Goal: Information Seeking & Learning: Find specific page/section

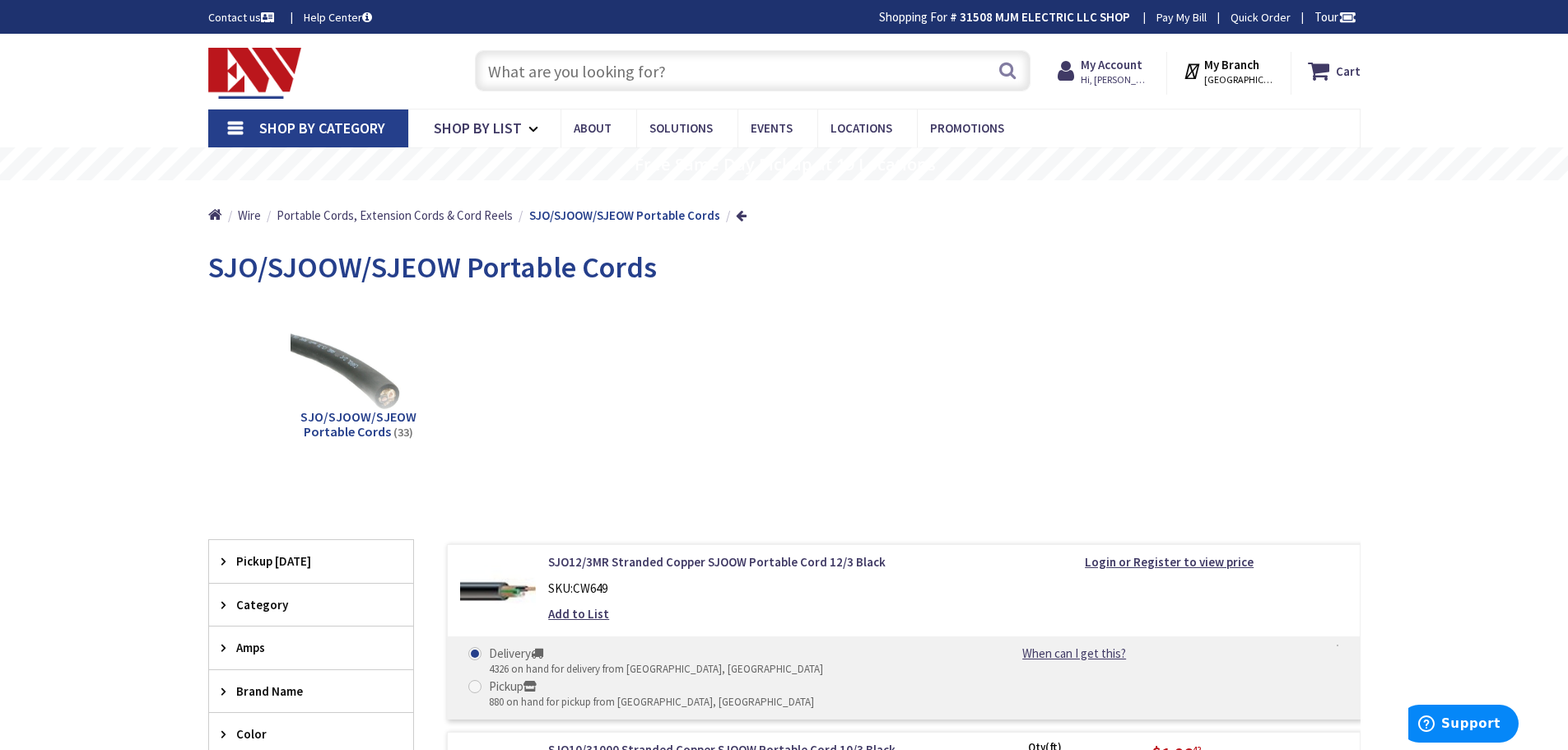
click at [674, 71] on input "text" at bounding box center [753, 71] width 556 height 41
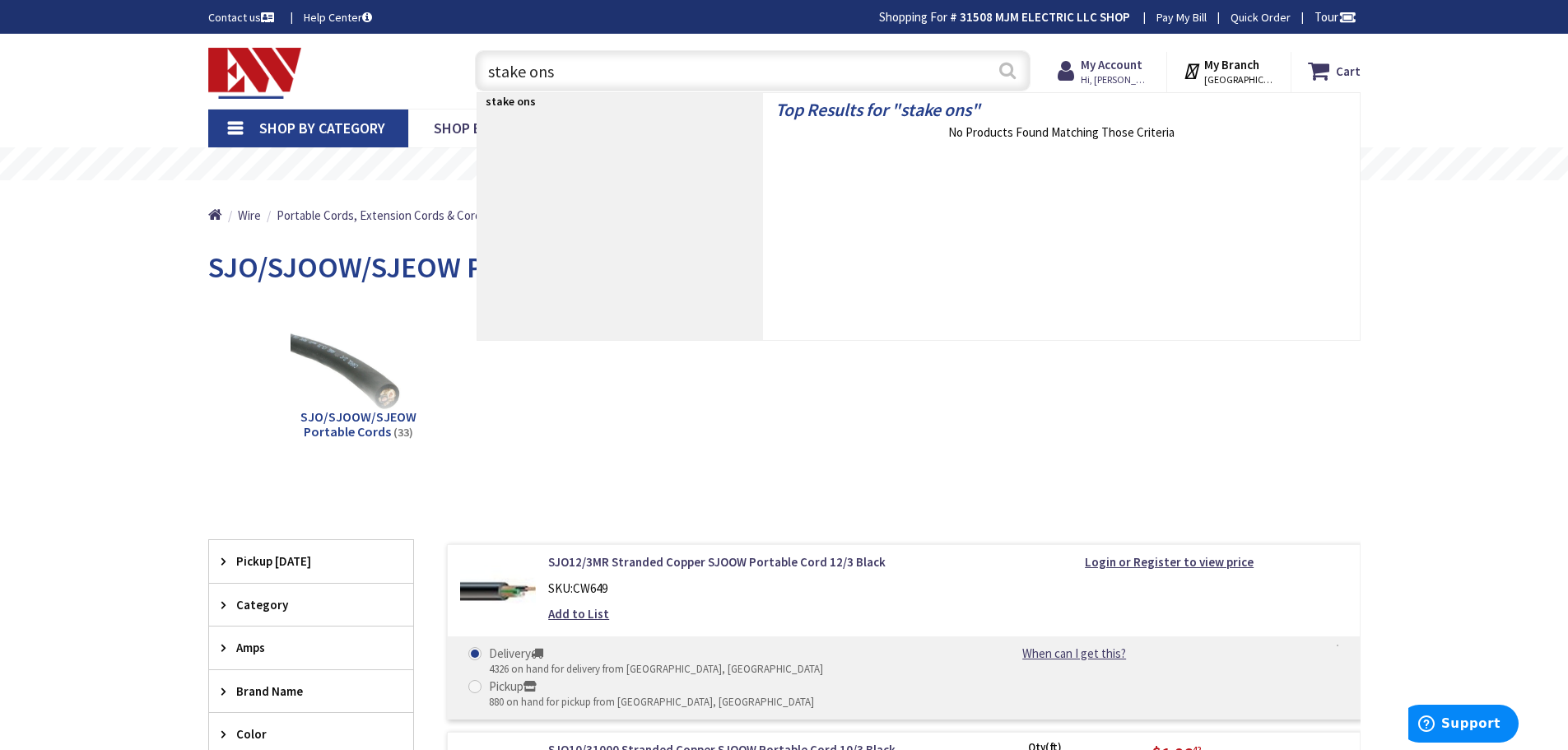
type input "stake ons"
click at [1009, 68] on button "Search" at bounding box center [1007, 70] width 22 height 38
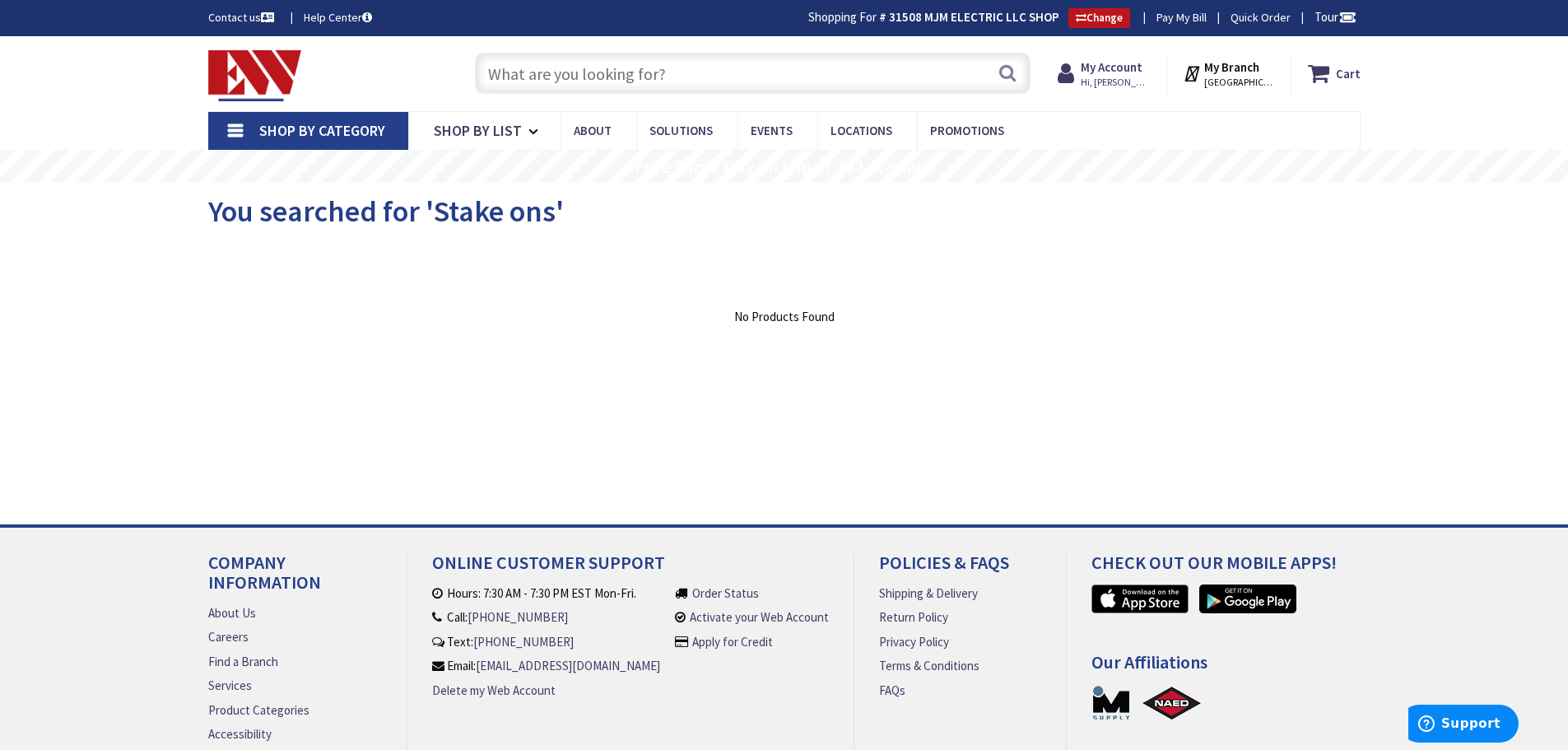
click at [226, 124] on link "Shop By Category" at bounding box center [307, 130] width 200 height 38
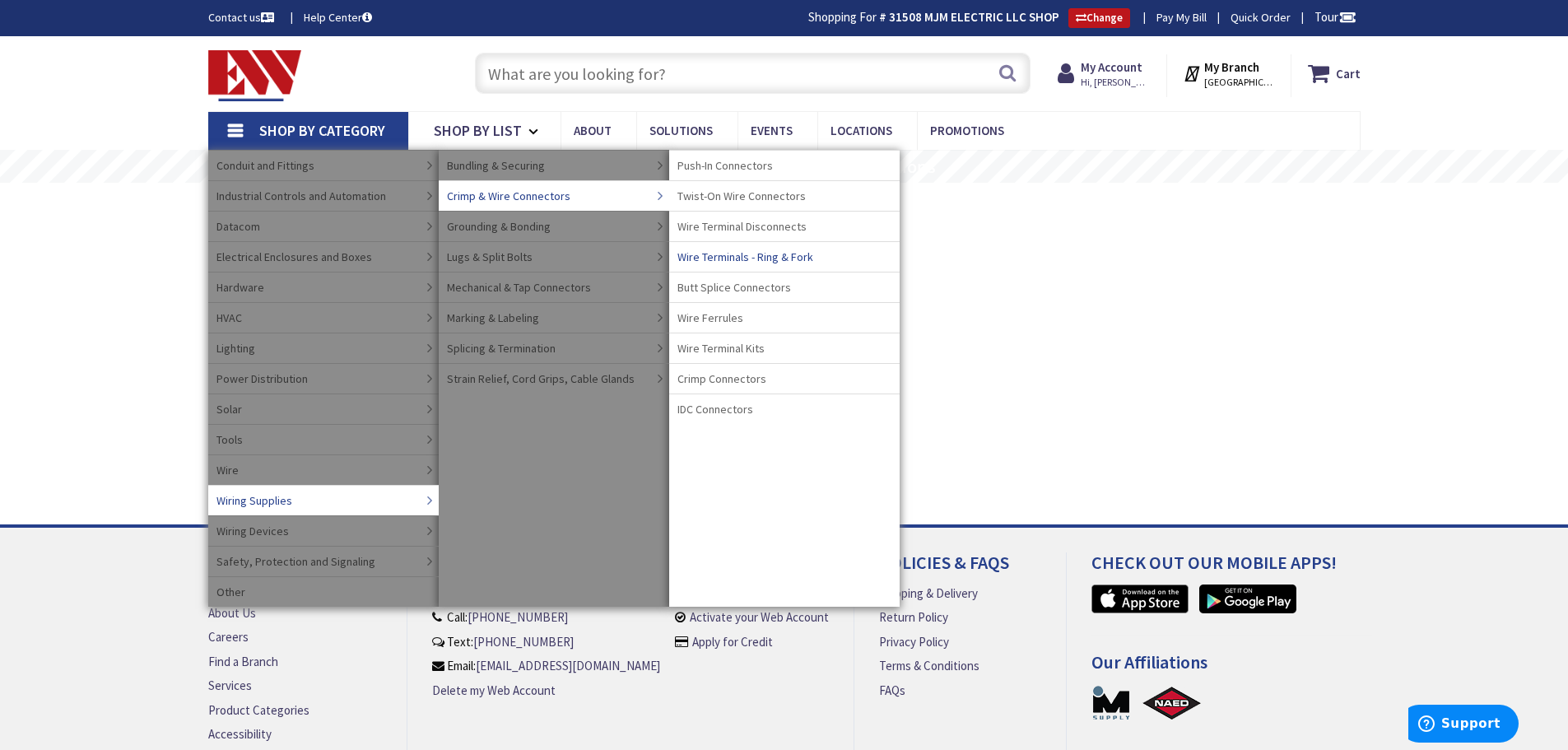
click at [712, 257] on span "Wire Terminals - Ring & Fork" at bounding box center [745, 257] width 136 height 17
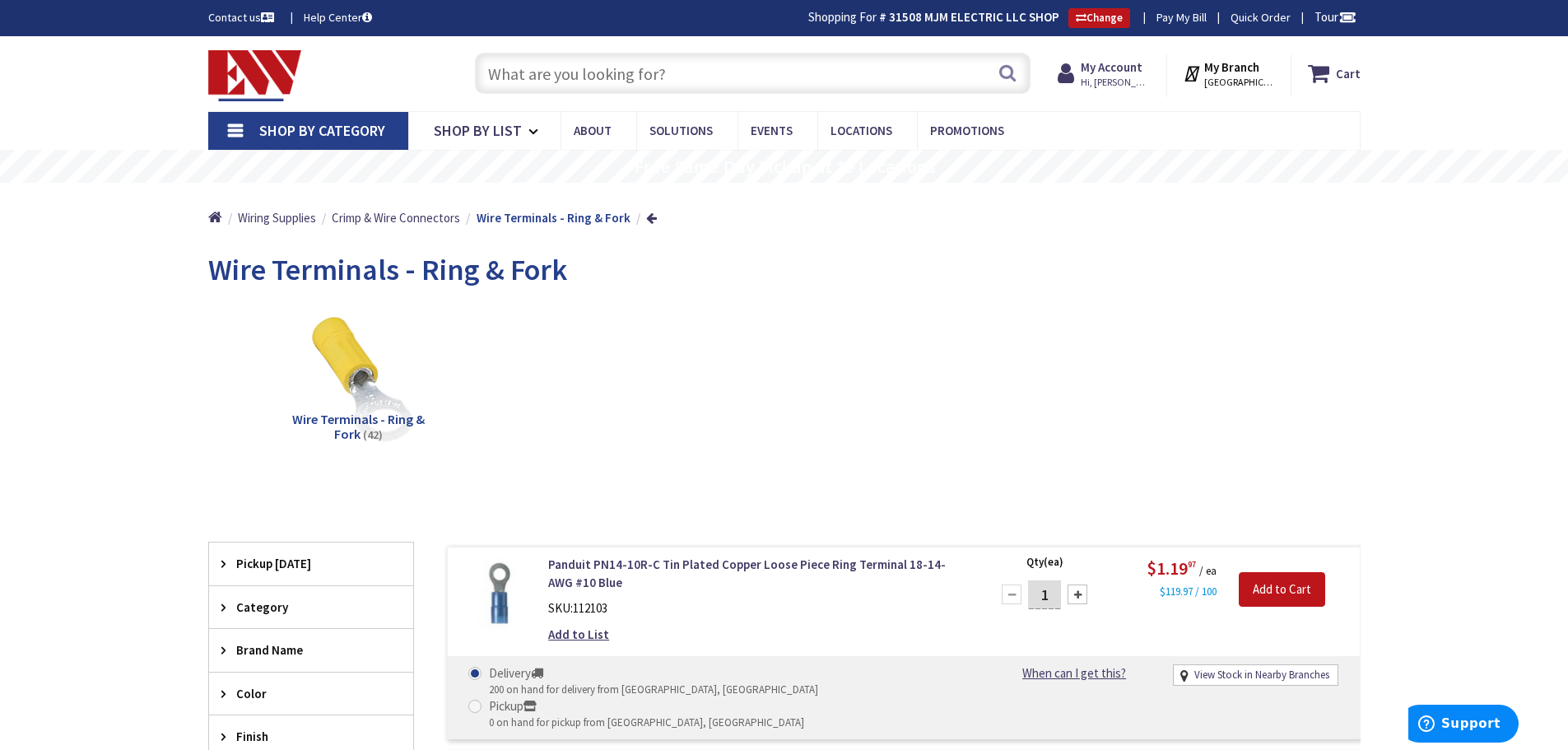
click at [768, 64] on input "text" at bounding box center [753, 73] width 556 height 41
click at [233, 121] on link "Shop By Category" at bounding box center [307, 130] width 200 height 38
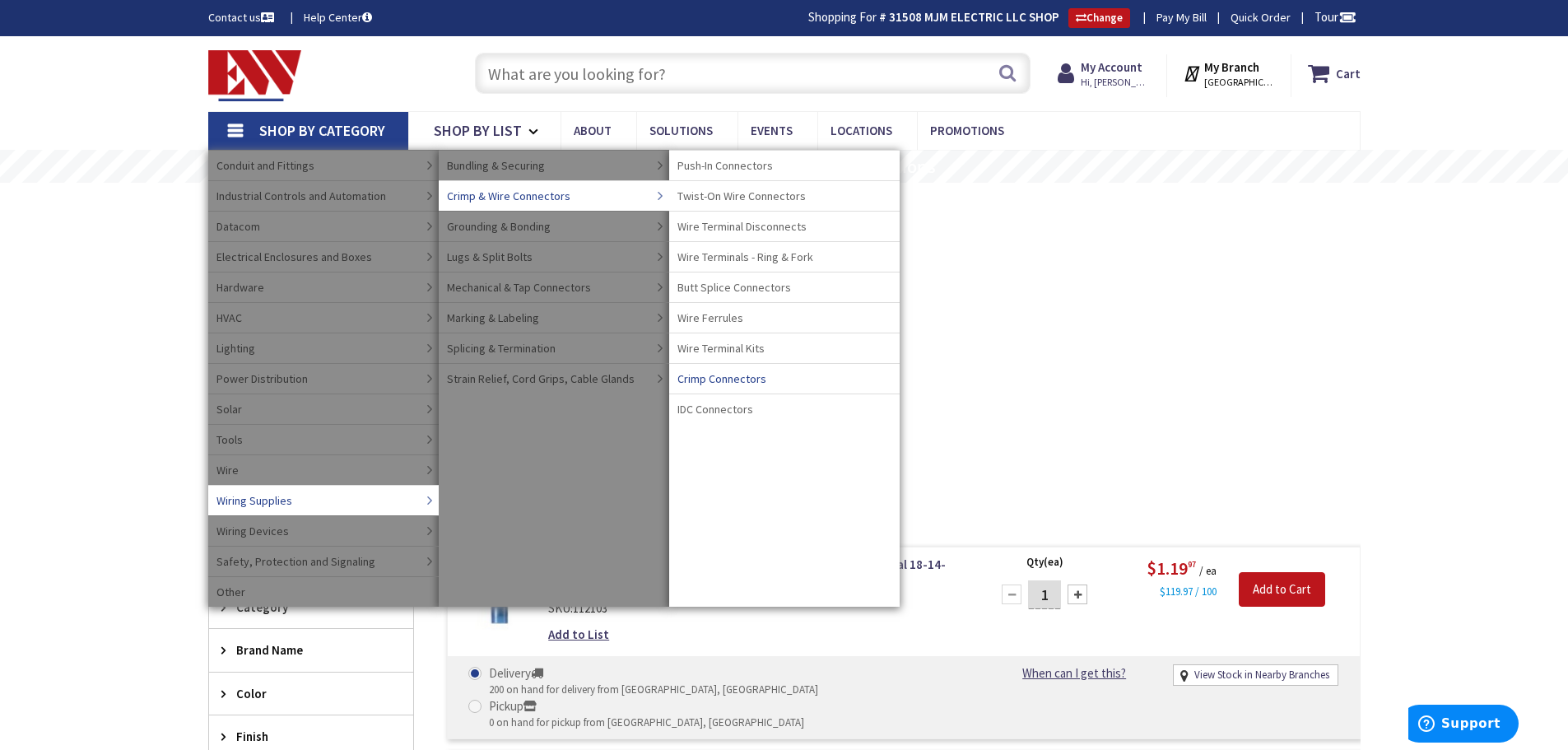
click at [720, 377] on span "Crimp Connectors" at bounding box center [722, 379] width 89 height 17
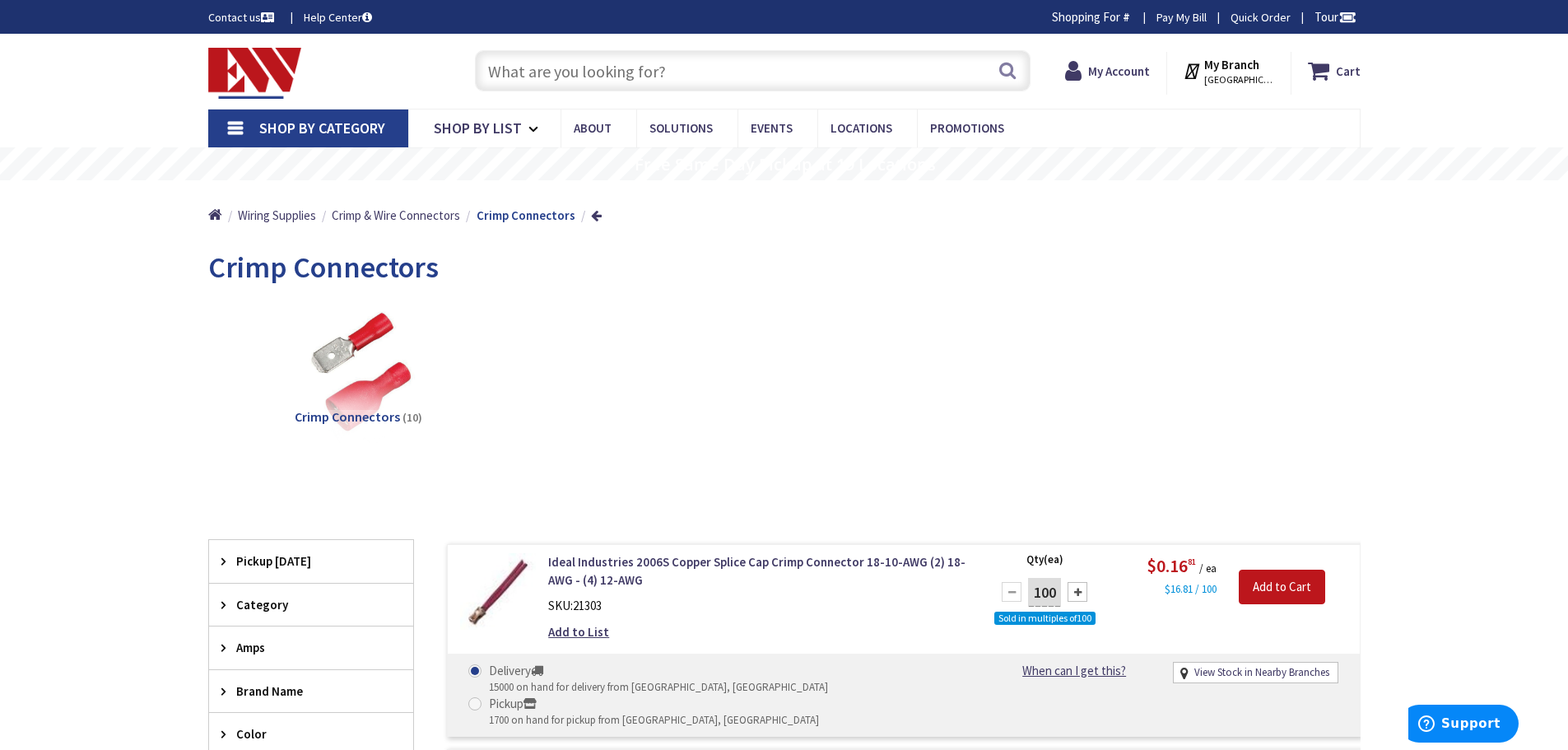
click at [731, 64] on input "text" at bounding box center [753, 71] width 556 height 41
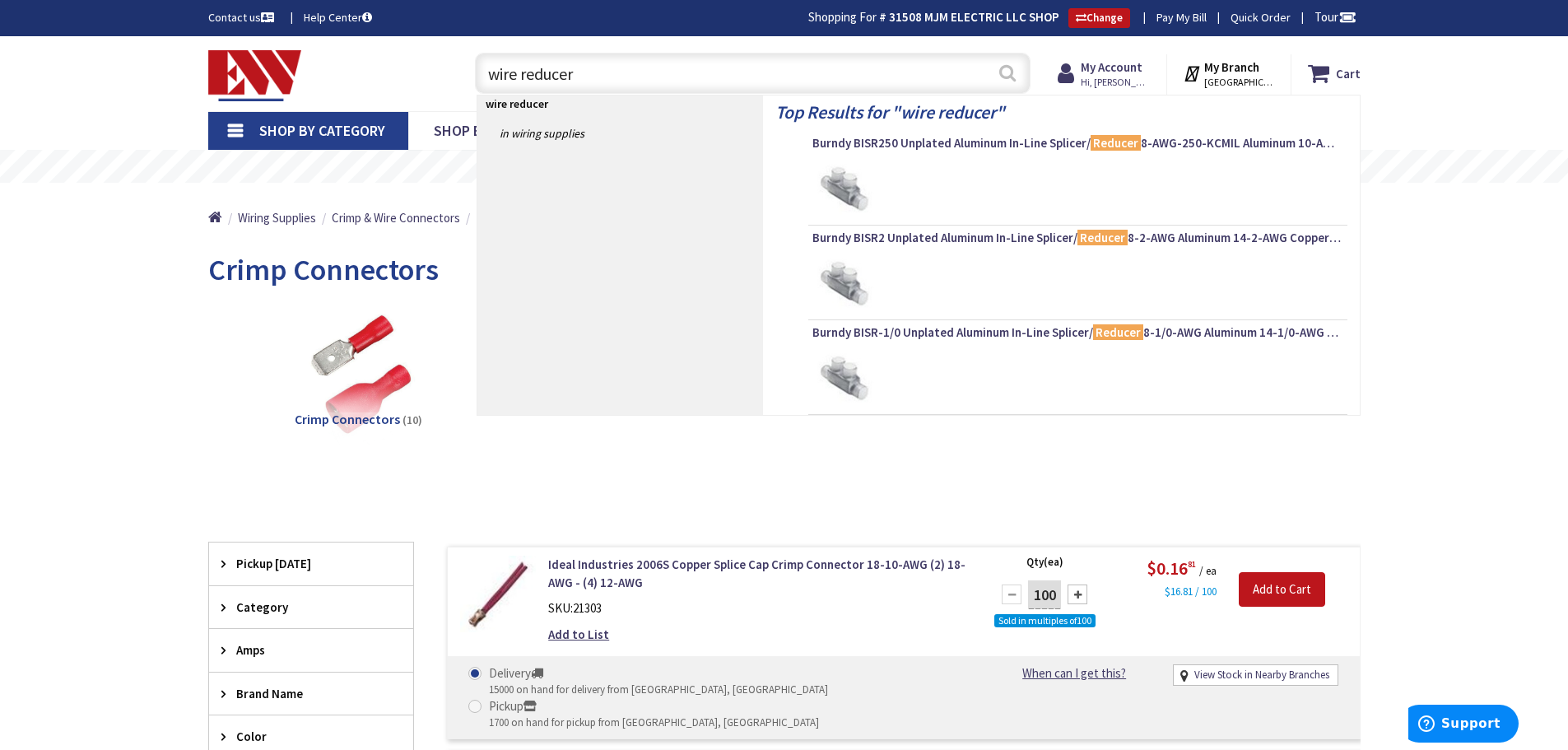
type input "wire reducer"
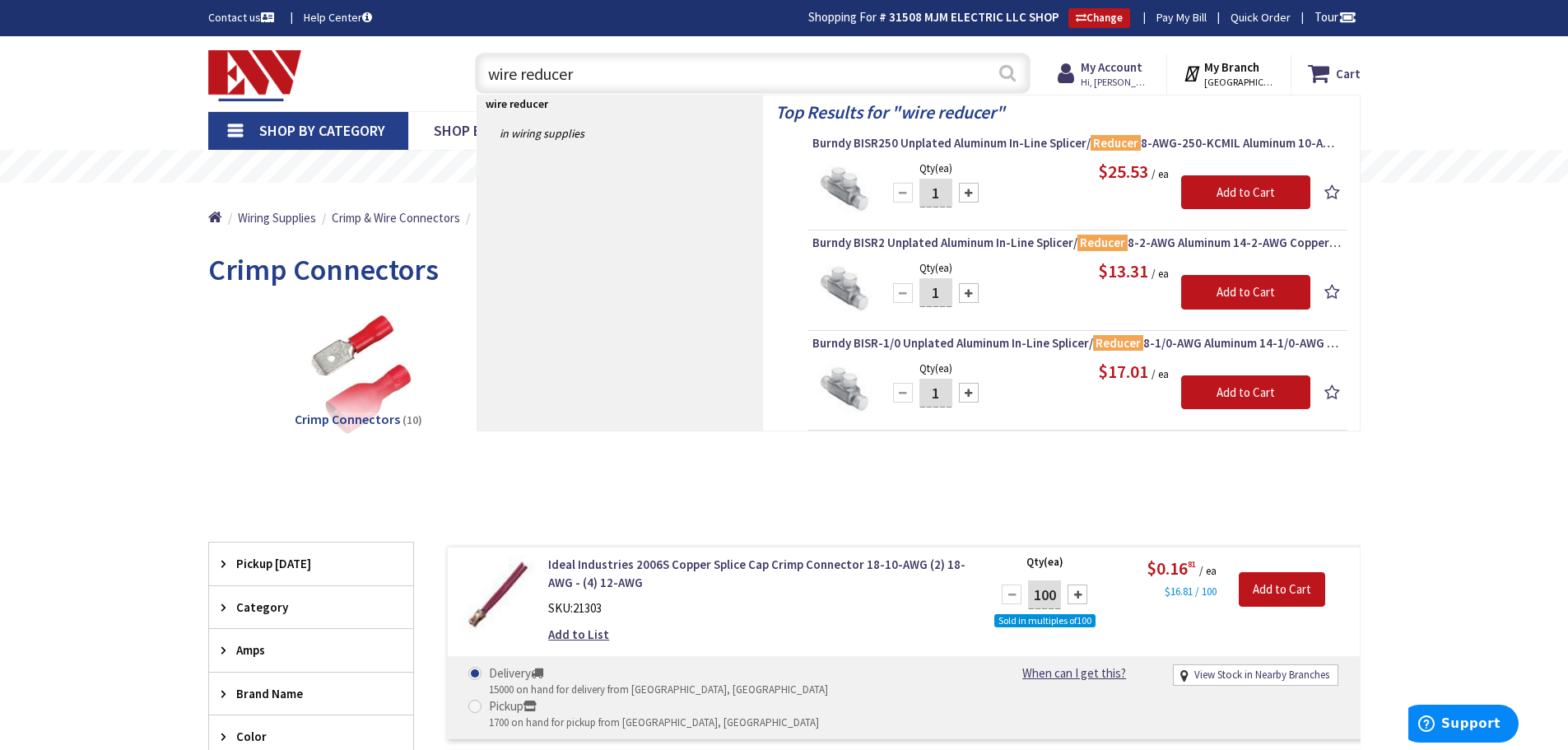
click at [1003, 73] on button "Search" at bounding box center [1007, 73] width 22 height 38
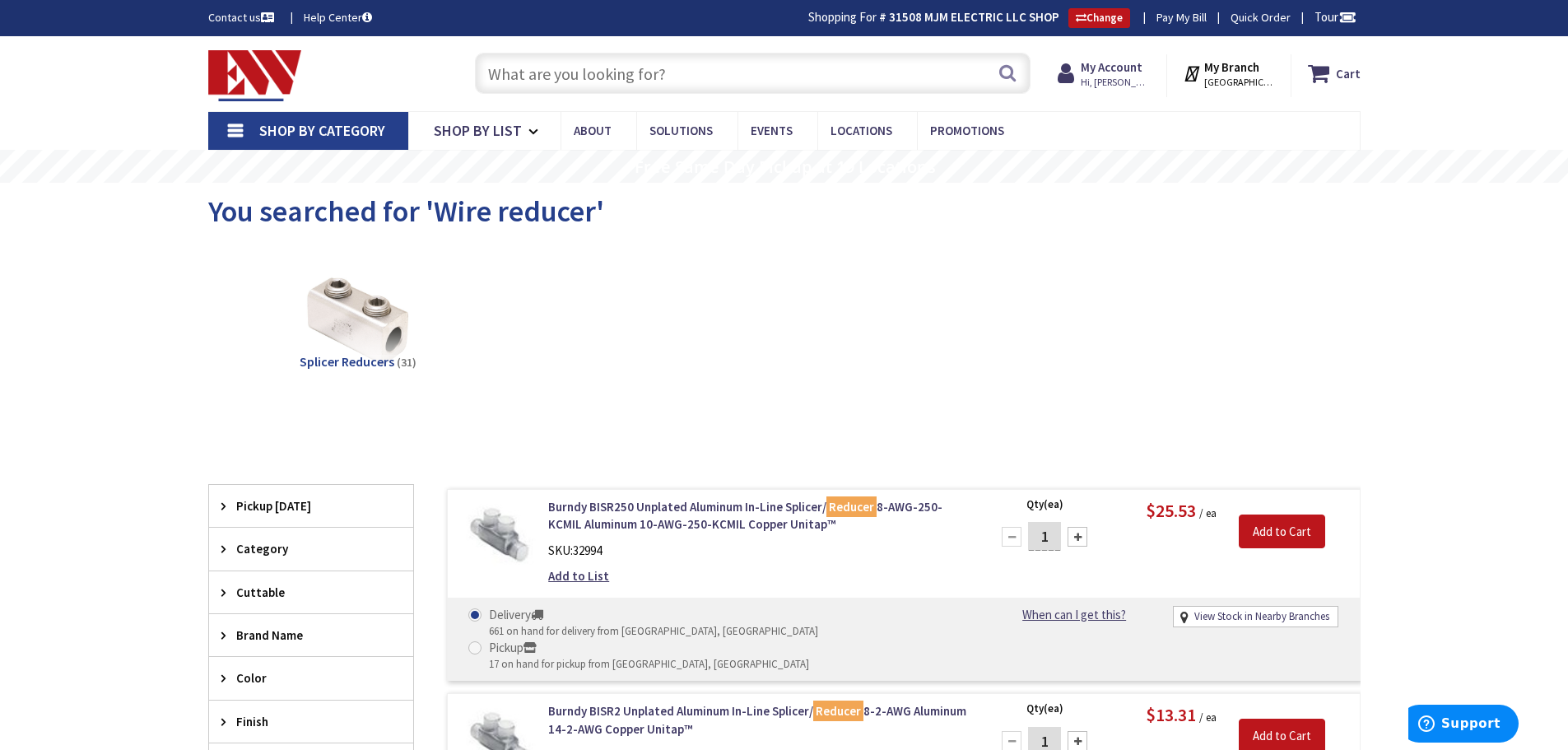
click at [668, 63] on input "text" at bounding box center [753, 73] width 556 height 41
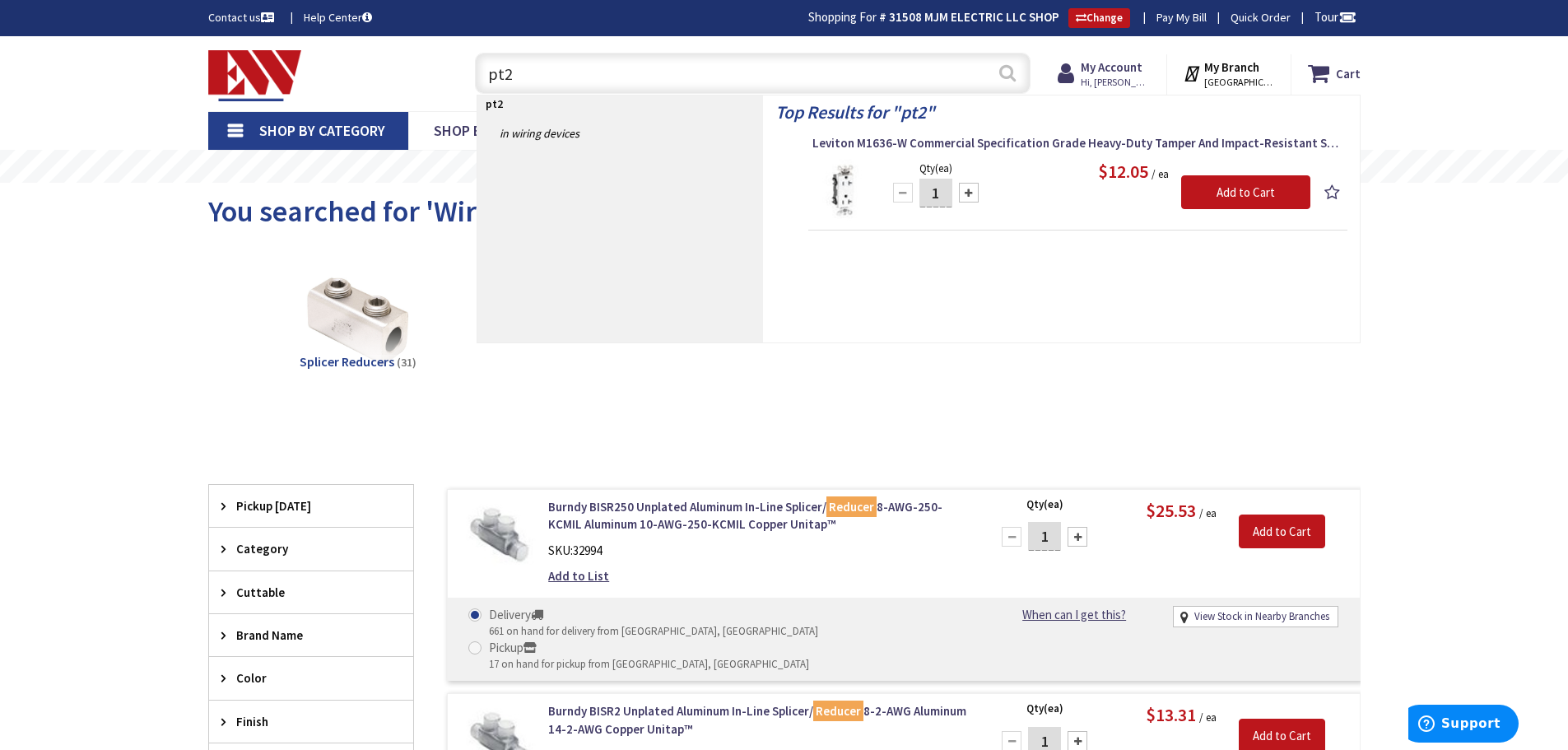
type input "pt2"
click at [1009, 73] on button "Search" at bounding box center [1007, 73] width 22 height 38
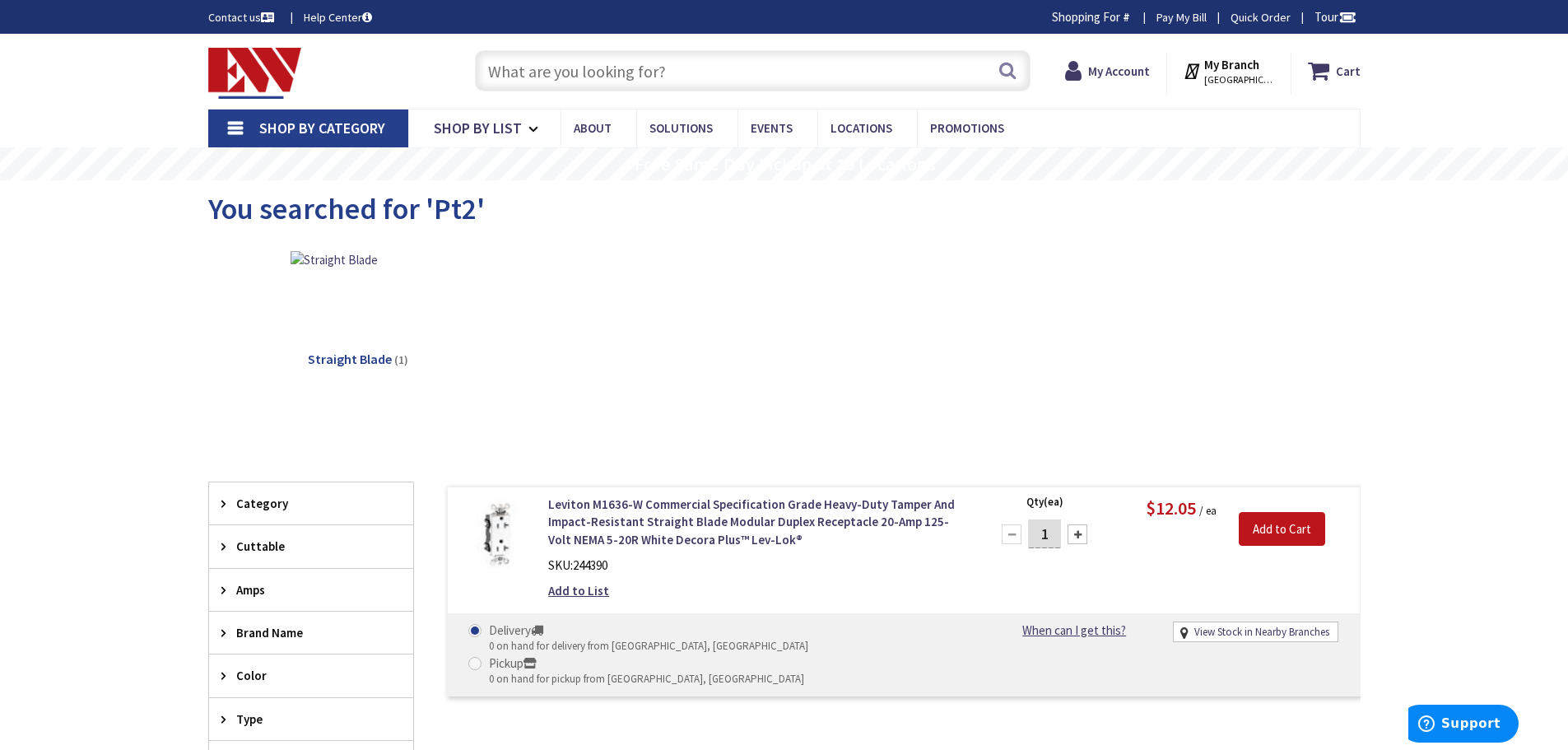
click at [684, 64] on input "text" at bounding box center [753, 71] width 556 height 41
